Goal: Transaction & Acquisition: Purchase product/service

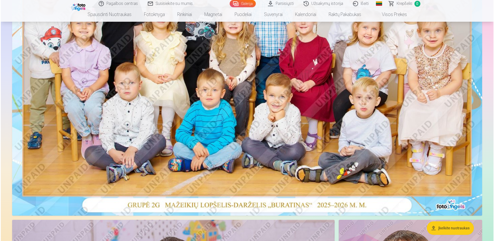
scroll to position [181, 0]
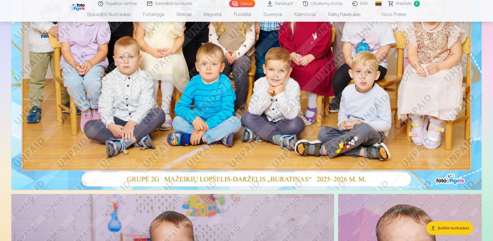
click at [257, 125] on img at bounding box center [246, 33] width 470 height 314
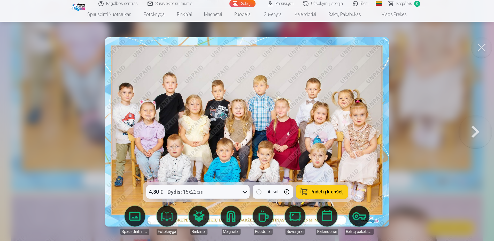
click at [287, 192] on button "button" at bounding box center [287, 192] width 12 height 12
click at [256, 193] on button "button" at bounding box center [259, 192] width 12 height 12
click at [323, 192] on span "Pridėti į krepšelį" at bounding box center [327, 192] width 33 height 5
click at [475, 133] on button at bounding box center [475, 132] width 33 height 90
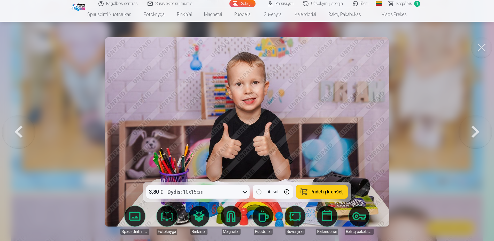
click at [475, 133] on button at bounding box center [475, 132] width 33 height 90
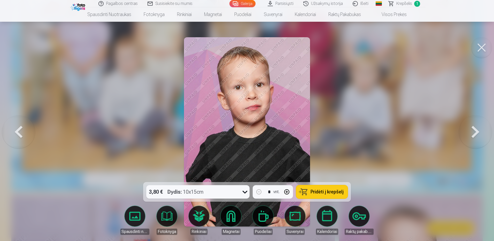
click at [475, 133] on button at bounding box center [475, 132] width 33 height 90
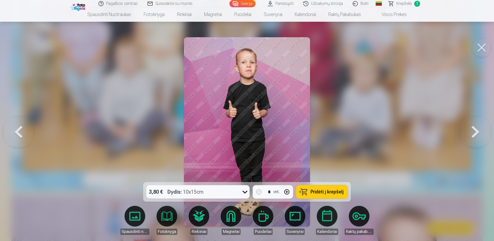
click at [475, 133] on button at bounding box center [475, 132] width 33 height 90
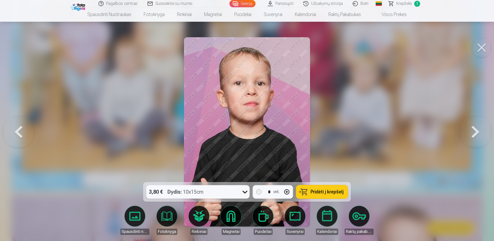
click at [475, 133] on button at bounding box center [475, 132] width 33 height 90
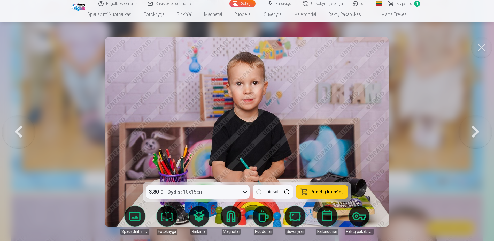
click at [475, 133] on button at bounding box center [475, 132] width 33 height 90
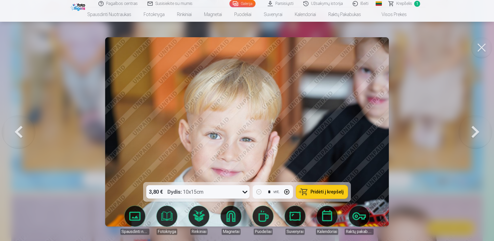
click at [475, 133] on button at bounding box center [475, 132] width 33 height 90
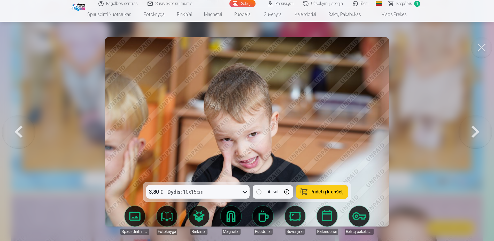
click at [475, 133] on button at bounding box center [475, 132] width 33 height 90
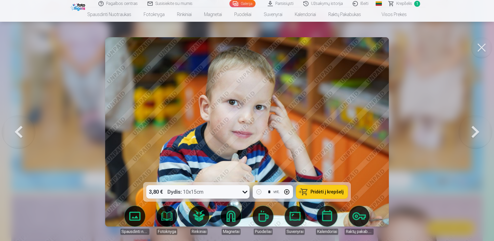
click at [475, 133] on button at bounding box center [475, 132] width 33 height 90
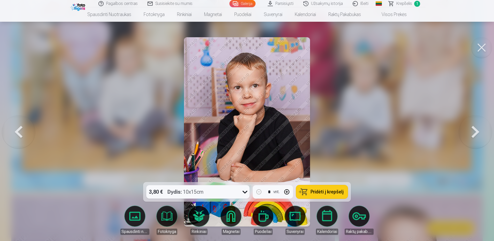
click at [475, 133] on button at bounding box center [475, 132] width 33 height 90
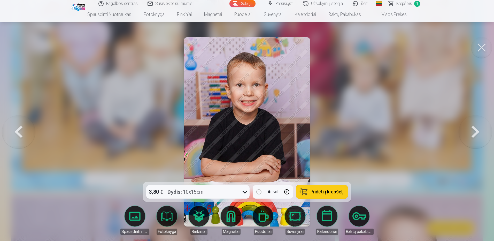
click at [475, 133] on button at bounding box center [475, 132] width 33 height 90
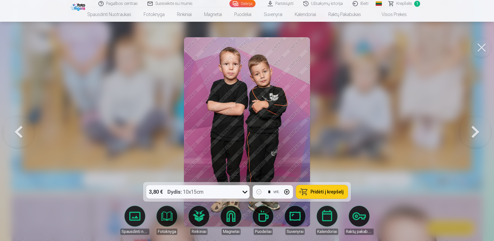
click at [19, 132] on button at bounding box center [18, 132] width 33 height 90
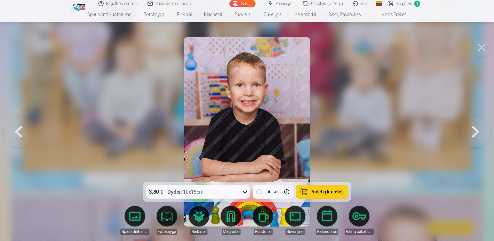
click at [18, 132] on button at bounding box center [18, 132] width 33 height 90
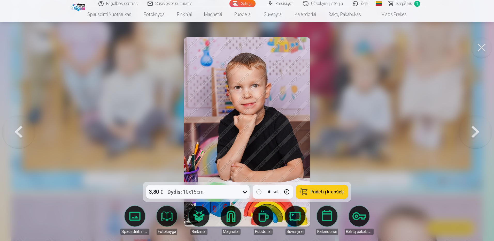
click at [288, 192] on button "button" at bounding box center [287, 192] width 12 height 12
click at [259, 193] on button "button" at bounding box center [259, 192] width 12 height 12
click at [287, 191] on button "button" at bounding box center [287, 192] width 12 height 12
click at [328, 192] on span "Pridėti į krepšelį" at bounding box center [327, 192] width 33 height 5
type input "*"
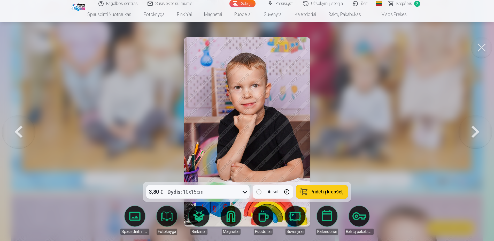
click at [475, 135] on button at bounding box center [475, 132] width 33 height 90
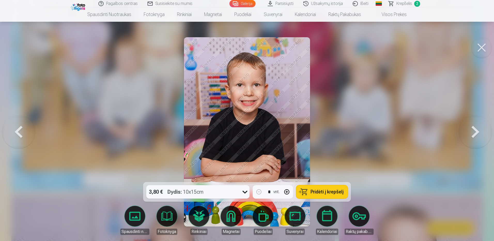
click at [475, 133] on button at bounding box center [475, 132] width 33 height 90
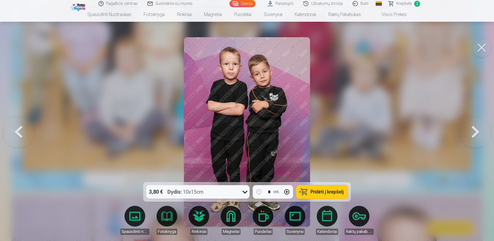
click at [328, 192] on span "Pridėti į krepšelį" at bounding box center [327, 192] width 33 height 5
click at [473, 134] on button at bounding box center [475, 132] width 33 height 90
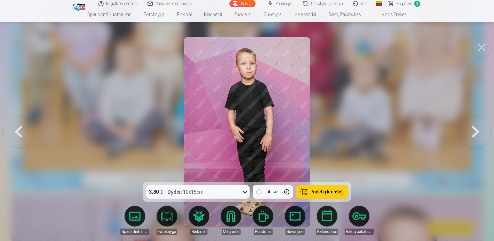
click at [475, 131] on button at bounding box center [475, 132] width 33 height 90
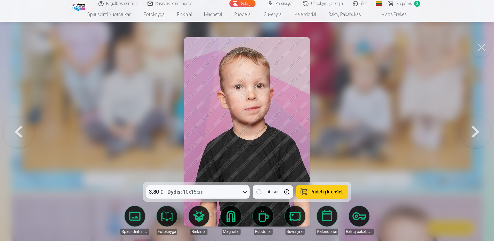
click at [18, 131] on button at bounding box center [18, 132] width 33 height 90
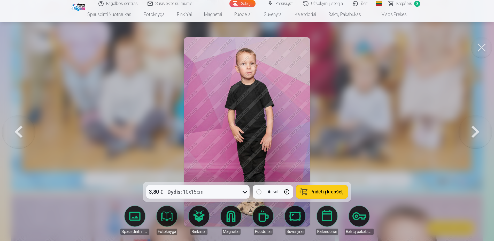
click at [478, 133] on button at bounding box center [475, 132] width 33 height 90
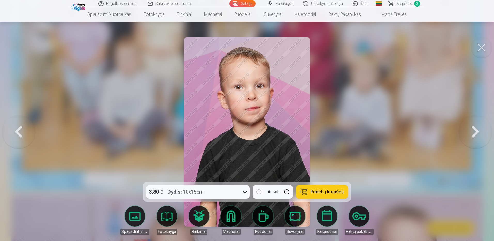
click at [478, 132] on button at bounding box center [475, 132] width 33 height 90
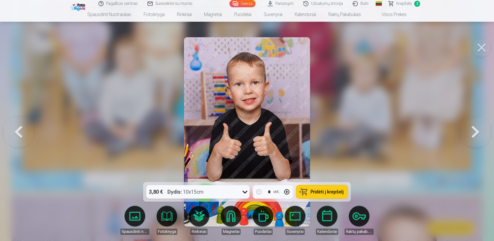
click at [478, 132] on button at bounding box center [475, 132] width 33 height 90
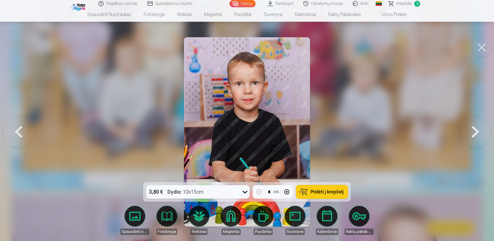
click at [478, 132] on button at bounding box center [475, 132] width 33 height 90
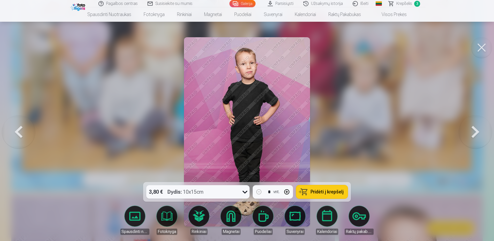
click at [17, 132] on button at bounding box center [18, 132] width 33 height 90
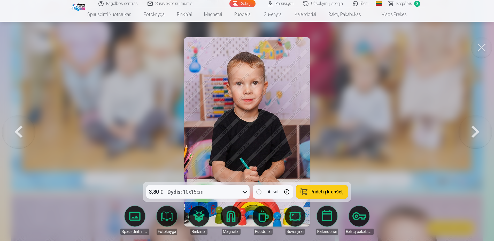
click at [319, 193] on span "Pridėti į krepšelį" at bounding box center [327, 192] width 33 height 5
click at [404, 4] on span "Krepšelis" at bounding box center [405, 4] width 16 height 6
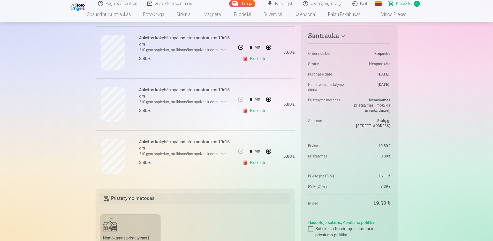
scroll to position [155, 0]
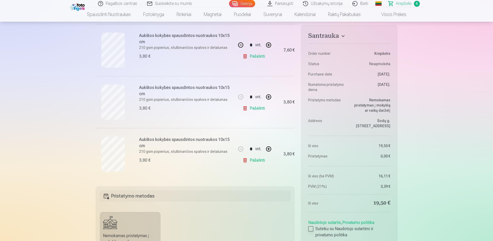
click at [309, 229] on div at bounding box center [310, 228] width 5 height 5
click at [269, 149] on button "button" at bounding box center [268, 149] width 12 height 12
type input "*"
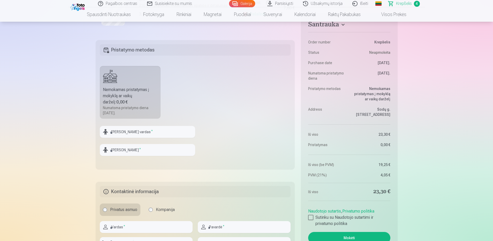
scroll to position [388, 0]
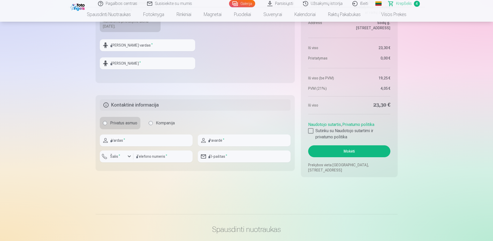
click at [364, 152] on button "Mokėti" at bounding box center [349, 151] width 82 height 12
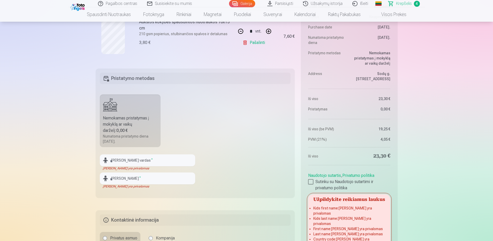
scroll to position [284, 0]
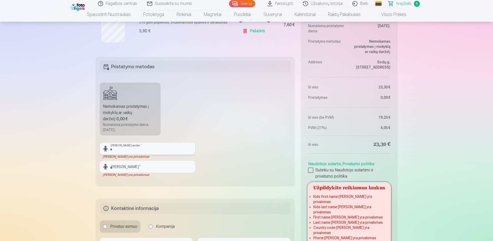
click at [138, 149] on input "text" at bounding box center [147, 149] width 95 height 12
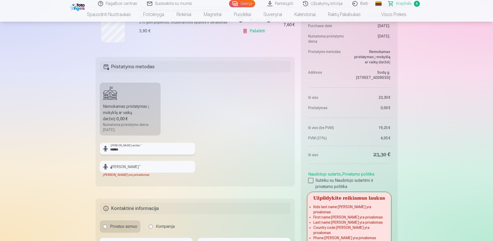
type input "*****"
click at [143, 165] on input "text" at bounding box center [147, 167] width 95 height 12
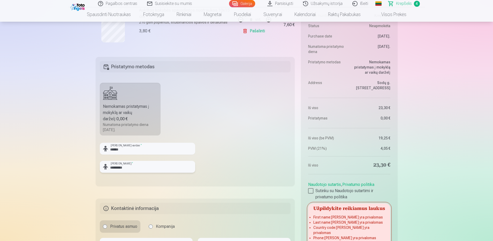
type input "*********"
click at [257, 144] on fieldset "Pristatymo metodas Nemokamas pristatymas į mokyklą ar vaikų darželį : 0,00 € Nu…" at bounding box center [195, 121] width 199 height 129
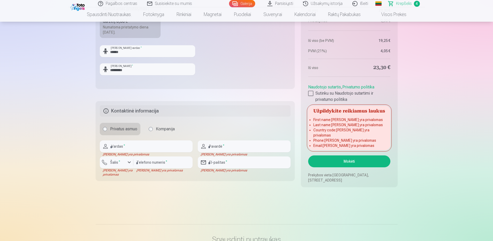
scroll to position [388, 0]
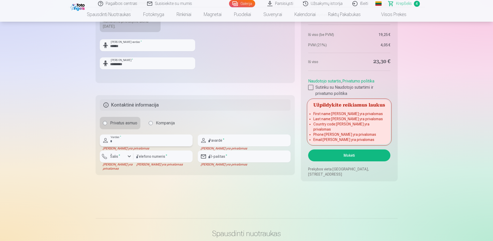
click at [143, 139] on input "text" at bounding box center [146, 140] width 93 height 12
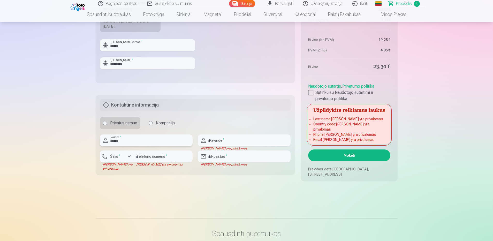
type input "******"
click at [224, 143] on input "text" at bounding box center [244, 140] width 93 height 12
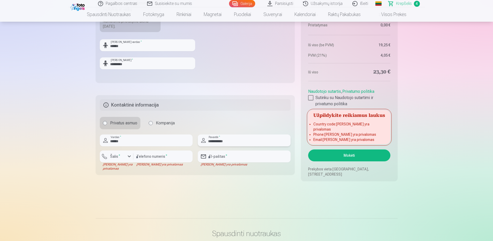
type input "**********"
click at [130, 157] on div "button" at bounding box center [129, 156] width 6 height 6
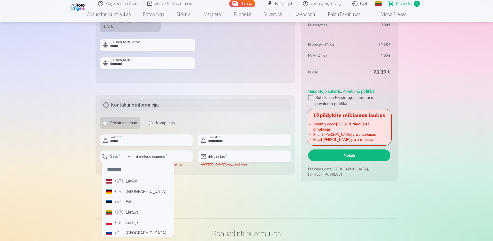
click at [139, 214] on li "+370 Lietuva" at bounding box center [138, 212] width 68 height 10
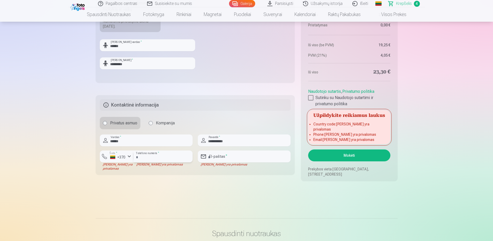
click at [165, 157] on input "number" at bounding box center [162, 156] width 59 height 12
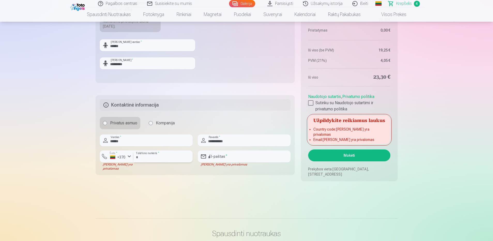
type input "********"
click at [250, 157] on input "email" at bounding box center [244, 156] width 93 height 12
type input "**********"
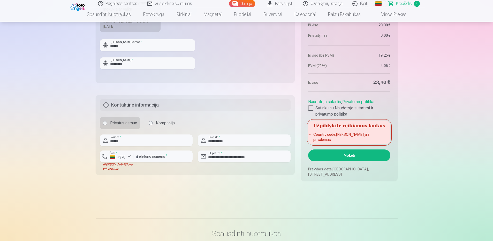
drag, startPoint x: 244, startPoint y: 201, endPoint x: 331, endPoint y: 151, distance: 100.0
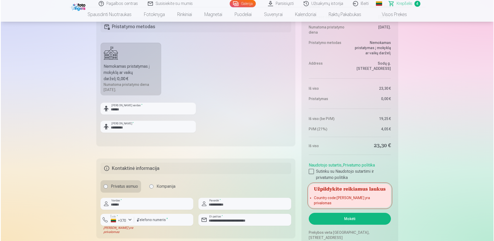
scroll to position [362, 0]
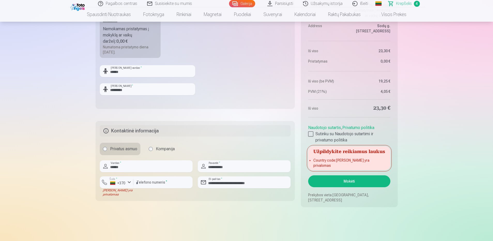
click at [350, 181] on button "Mokėti" at bounding box center [349, 181] width 82 height 12
